Goal: Transaction & Acquisition: Purchase product/service

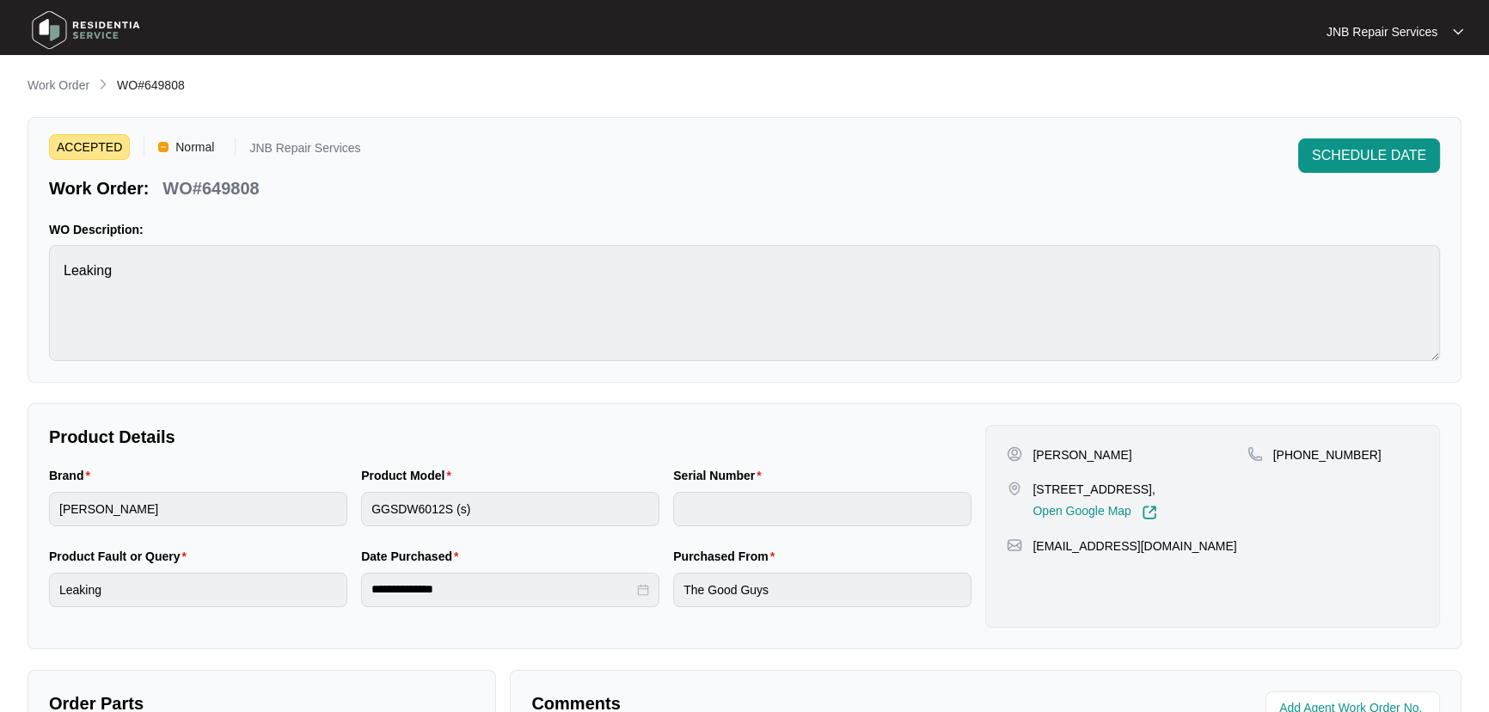
click at [794, 190] on div "ACCEPTED Normal JNB Repair Services Work Order: WO#649808 SCHEDULE DATE" at bounding box center [744, 169] width 1391 height 62
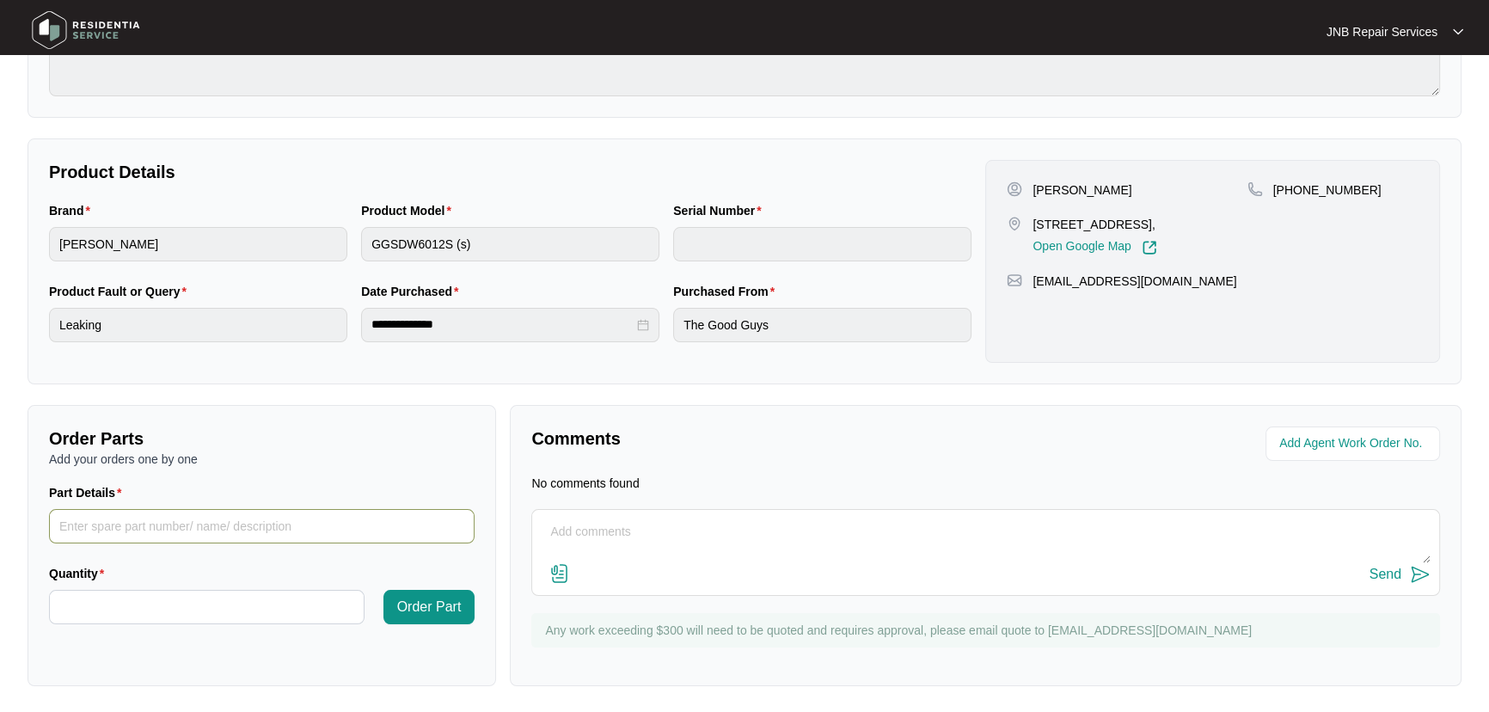
click at [308, 530] on input "Part Details" at bounding box center [262, 526] width 426 height 34
paste input "SP12337"
type input "SP12337"
click at [285, 595] on input "Quantity" at bounding box center [207, 607] width 314 height 33
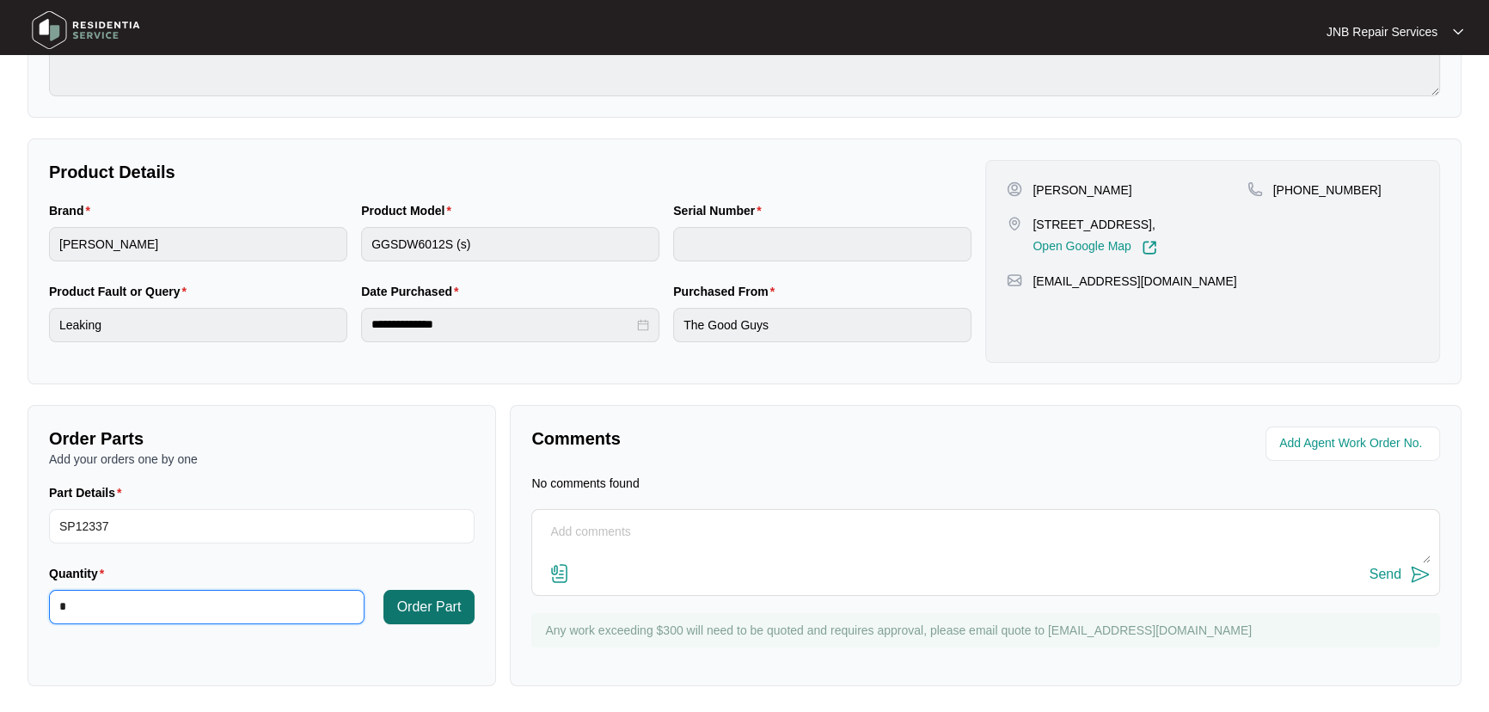
type input "*"
drag, startPoint x: 411, startPoint y: 616, endPoint x: 487, endPoint y: 558, distance: 96.3
click at [412, 616] on button "Order Part" at bounding box center [429, 607] width 92 height 34
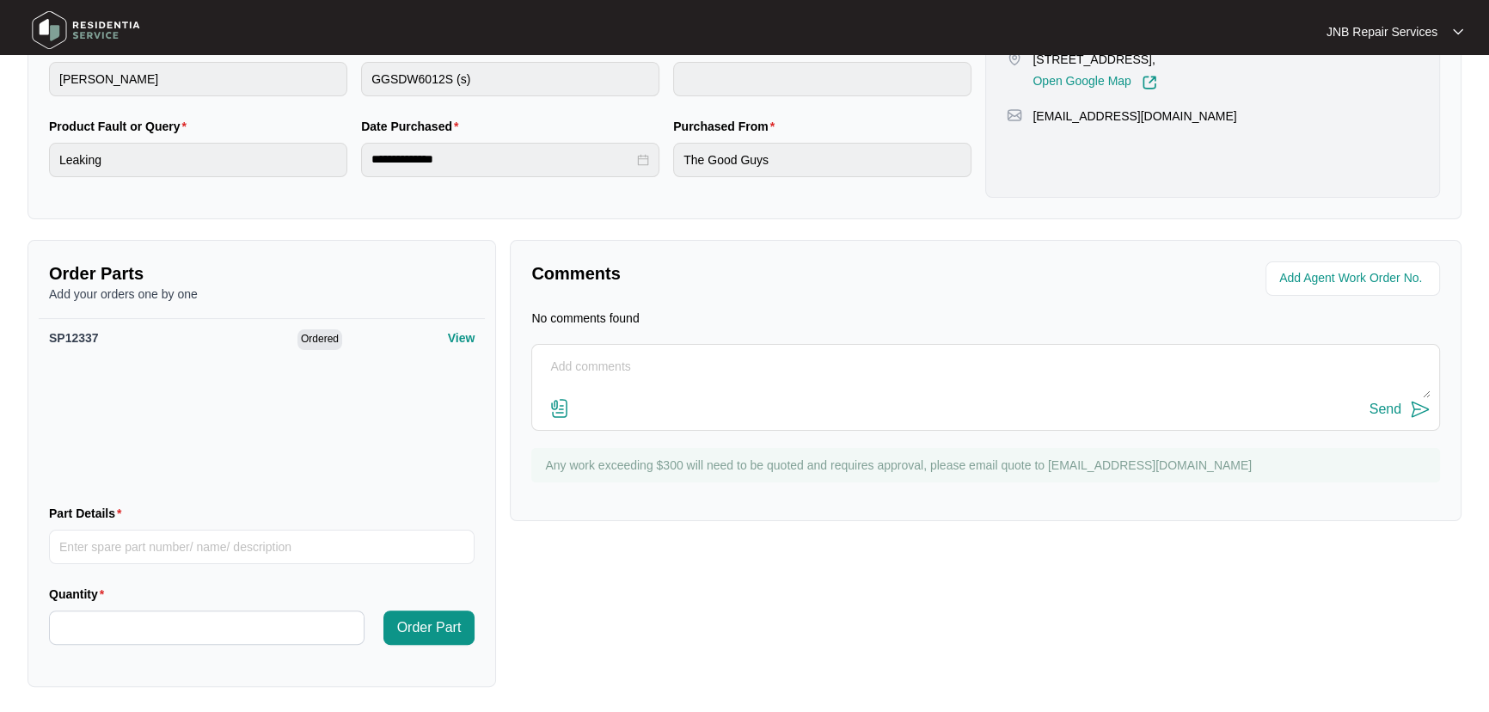
scroll to position [430, 0]
click at [273, 542] on input "Part Details" at bounding box center [262, 547] width 426 height 34
paste input "SP11843"
type input "SP11843"
click at [258, 618] on input "Quantity" at bounding box center [207, 627] width 314 height 33
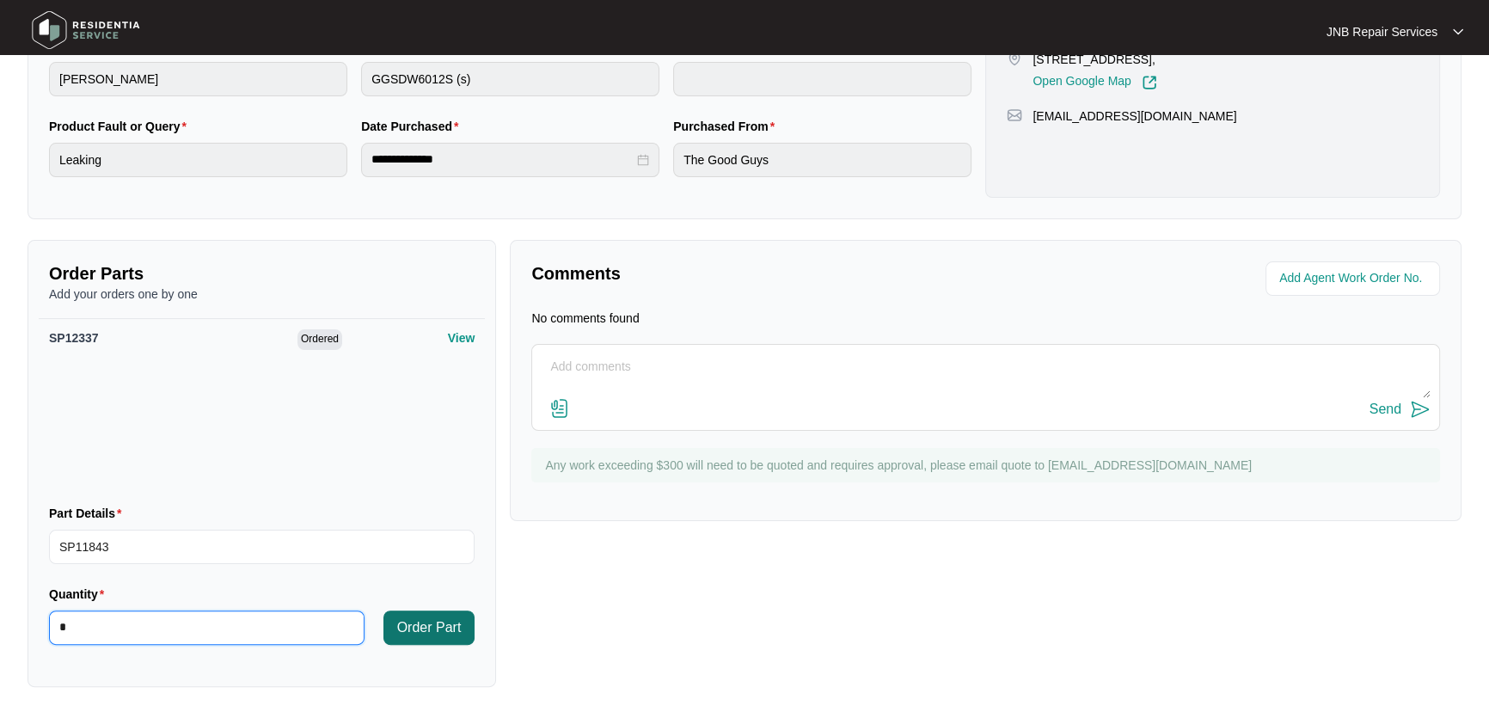
type input "*"
click at [434, 619] on span "Order Part" at bounding box center [429, 627] width 64 height 21
